Goal: Browse casually

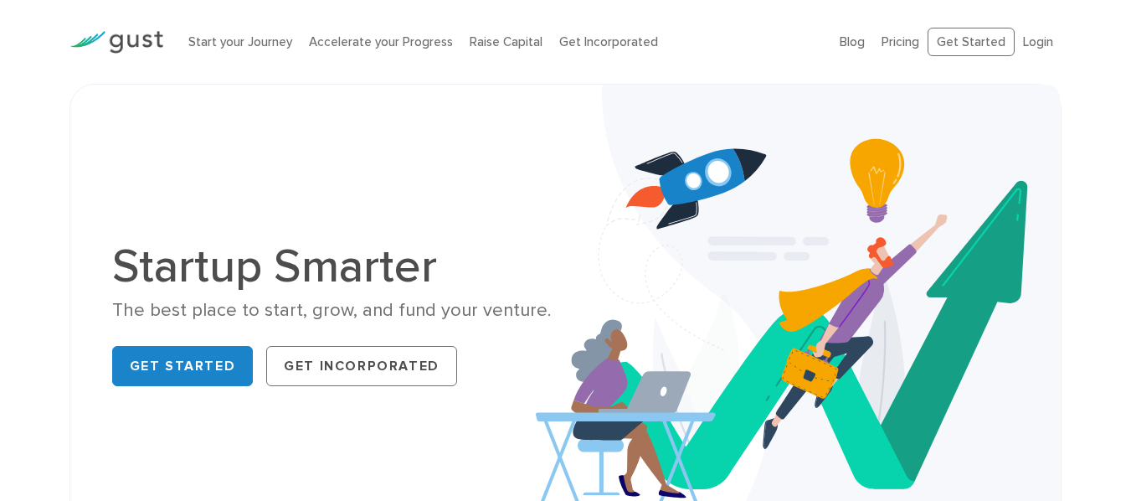
click at [399, 415] on div "Startup Smarter The best place to start, grow, and fund your venture. Get Start…" at bounding box center [566, 317] width 933 height 383
click at [293, 441] on div "Startup Smarter The best place to start, grow, and fund your venture. Get Start…" at bounding box center [566, 317] width 933 height 383
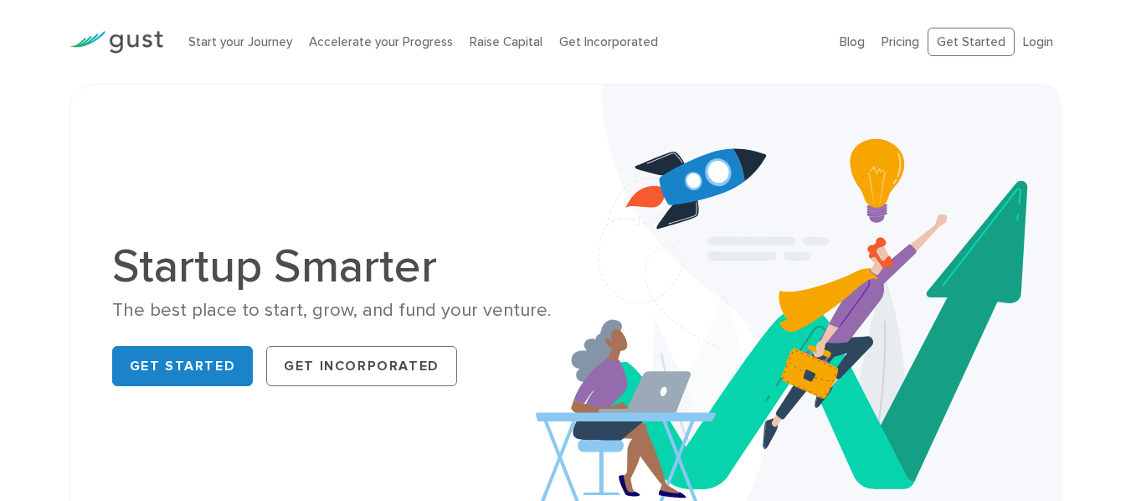
click at [293, 441] on div "Startup Smarter The best place to start, grow, and fund your venture. Get Start…" at bounding box center [566, 317] width 933 height 383
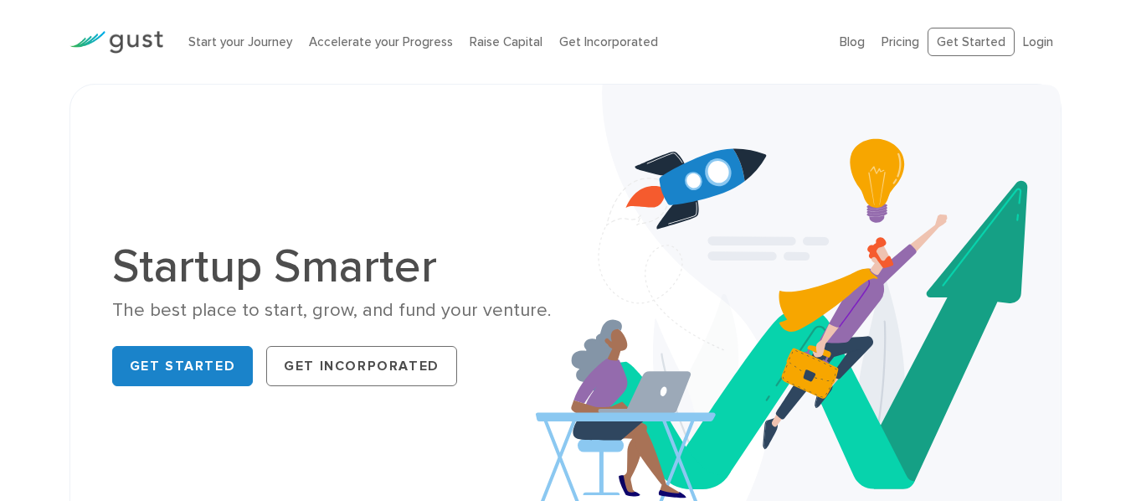
click at [293, 441] on div "Startup Smarter The best place to start, grow, and fund your venture. Get Start…" at bounding box center [566, 317] width 933 height 383
